Goal: Information Seeking & Learning: Learn about a topic

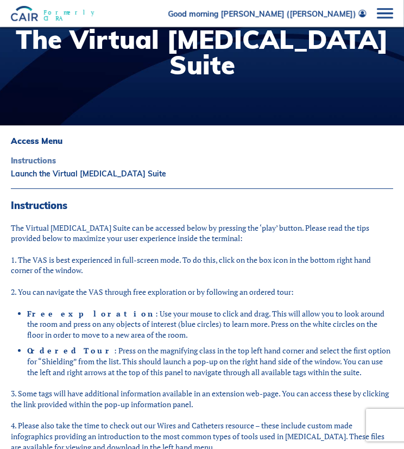
scroll to position [26, 0]
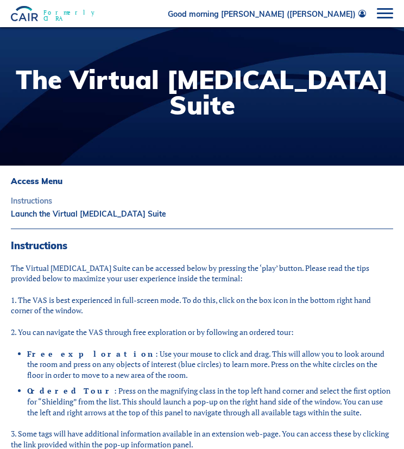
click at [49, 200] on link "Instructions" at bounding box center [202, 201] width 382 height 8
click at [45, 180] on h3 "Access Menu" at bounding box center [202, 181] width 382 height 10
click at [121, 75] on h1 "The Virtual [MEDICAL_DATA] Suite" at bounding box center [202, 92] width 382 height 51
click at [182, 88] on h1 "The Virtual [MEDICAL_DATA] Suite" at bounding box center [202, 92] width 382 height 51
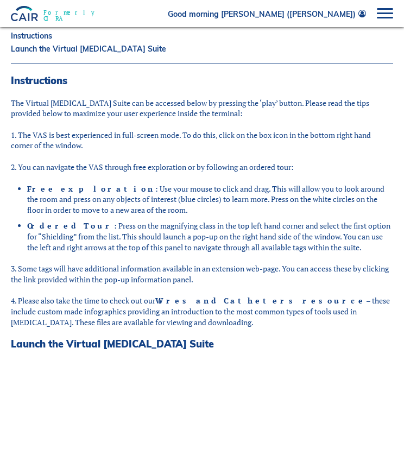
scroll to position [54, 0]
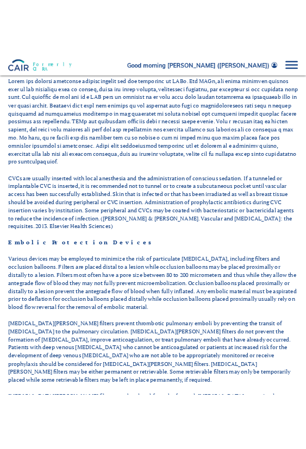
scroll to position [109, 0]
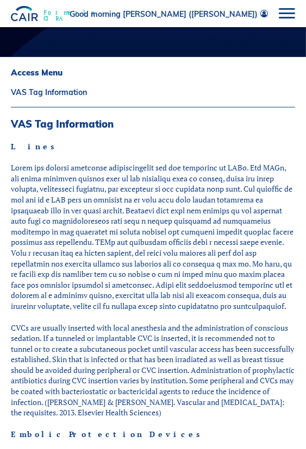
drag, startPoint x: 22, startPoint y: 161, endPoint x: 14, endPoint y: 156, distance: 9.2
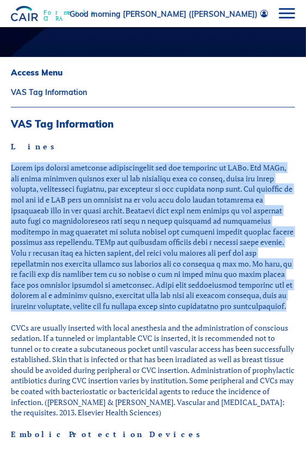
drag, startPoint x: 10, startPoint y: 166, endPoint x: 293, endPoint y: 306, distance: 315.6
click at [293, 306] on body "About Vision and Mission Board of Directors Annual Reports Financial Statements…" at bounding box center [153, 143] width 306 height 449
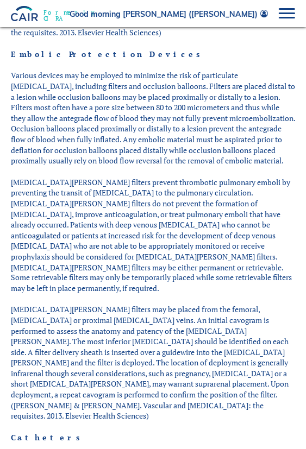
scroll to position [380, 0]
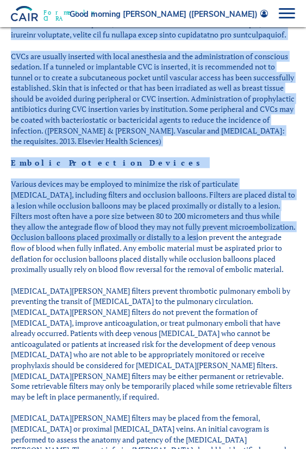
drag, startPoint x: 9, startPoint y: 181, endPoint x: 174, endPoint y: 235, distance: 173.2
drag, startPoint x: 174, startPoint y: 235, endPoint x: 179, endPoint y: 238, distance: 5.9
click at [174, 235] on p "Various devices may be employed to minimize the risk of particulate embolizatio…" at bounding box center [153, 227] width 284 height 96
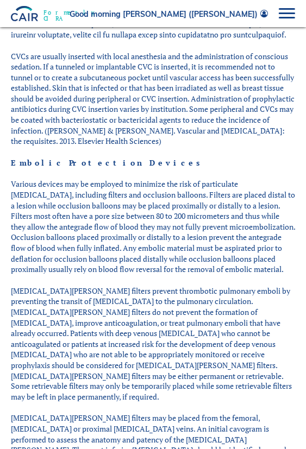
click at [244, 260] on p "Various devices may be employed to minimize the risk of particulate embolizatio…" at bounding box center [153, 227] width 284 height 96
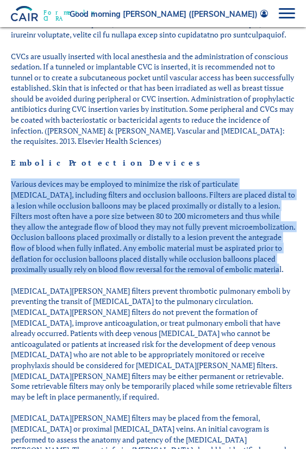
drag, startPoint x: 239, startPoint y: 267, endPoint x: 11, endPoint y: 182, distance: 243.2
click at [11, 182] on p "Various devices may be employed to minimize the risk of particulate embolizatio…" at bounding box center [153, 227] width 284 height 96
drag, startPoint x: 11, startPoint y: 182, endPoint x: 51, endPoint y: 198, distance: 42.6
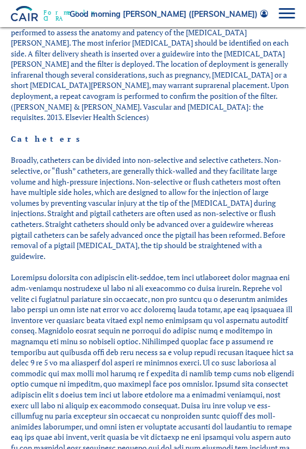
scroll to position [814, 0]
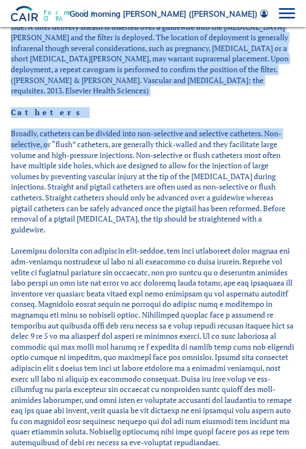
drag, startPoint x: 10, startPoint y: 110, endPoint x: 48, endPoint y: 119, distance: 39.1
drag, startPoint x: 48, startPoint y: 119, endPoint x: 37, endPoint y: 117, distance: 11.7
click at [47, 128] on p "Broadly, catheters can be divided into non-selective and selective catheters. N…" at bounding box center [153, 181] width 284 height 106
click at [22, 128] on p "Broadly, catheters can be divided into non-selective and selective catheters. N…" at bounding box center [153, 181] width 284 height 106
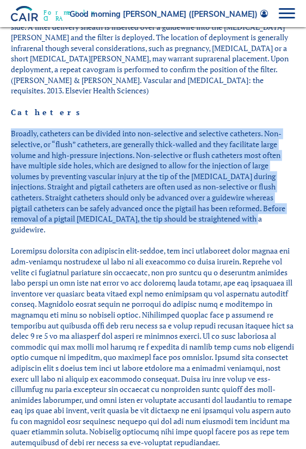
drag, startPoint x: 12, startPoint y: 112, endPoint x: 278, endPoint y: 196, distance: 279.1
click at [278, 196] on p "Broadly, catheters can be divided into non-selective and selective catheters. N…" at bounding box center [153, 181] width 284 height 106
drag, startPoint x: 278, startPoint y: 196, endPoint x: 138, endPoint y: 155, distance: 146.0
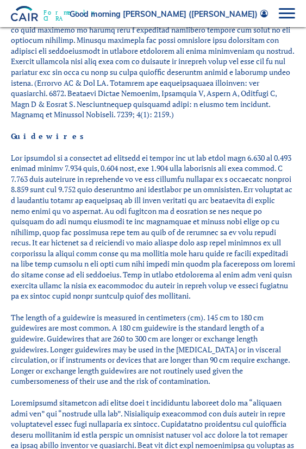
scroll to position [1357, 0]
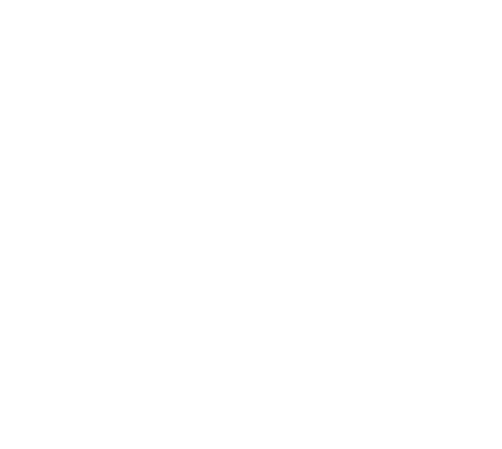
scroll to position [135, 0]
